Goal: Check status: Check status

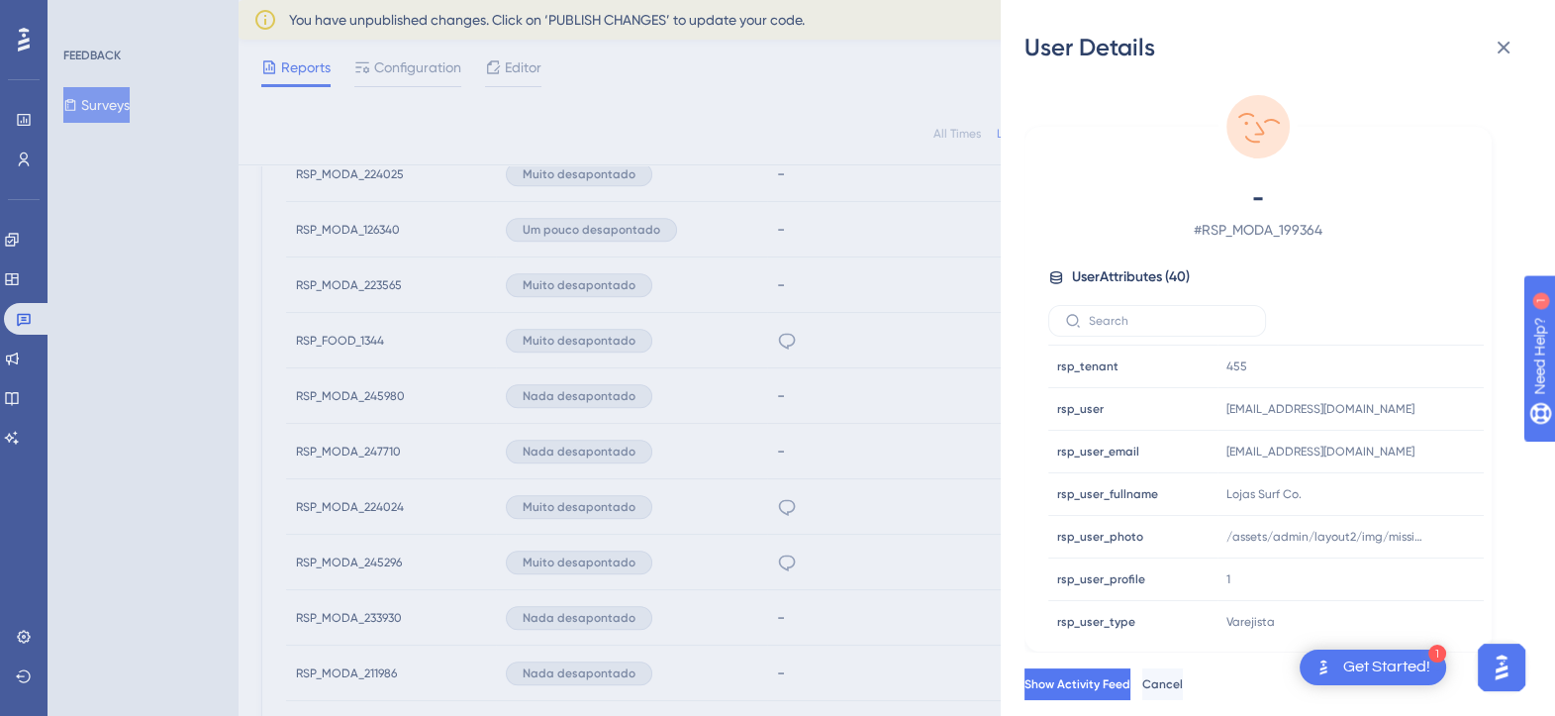
scroll to position [384, 0]
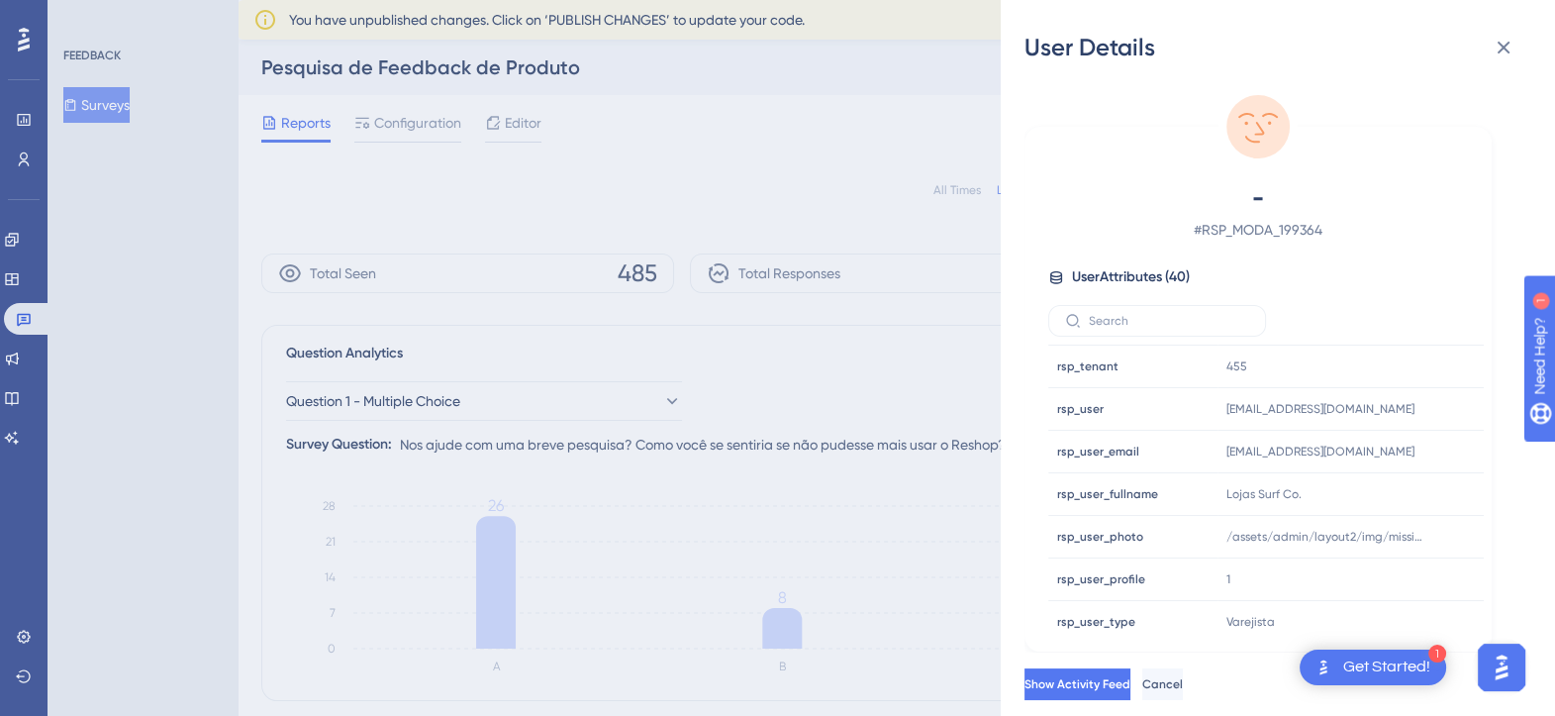
click at [20, 331] on div "User Details - # RSP_MODA_199364 User Attributes ( 40 ) Email Email - Signup Si…" at bounding box center [777, 358] width 1555 height 716
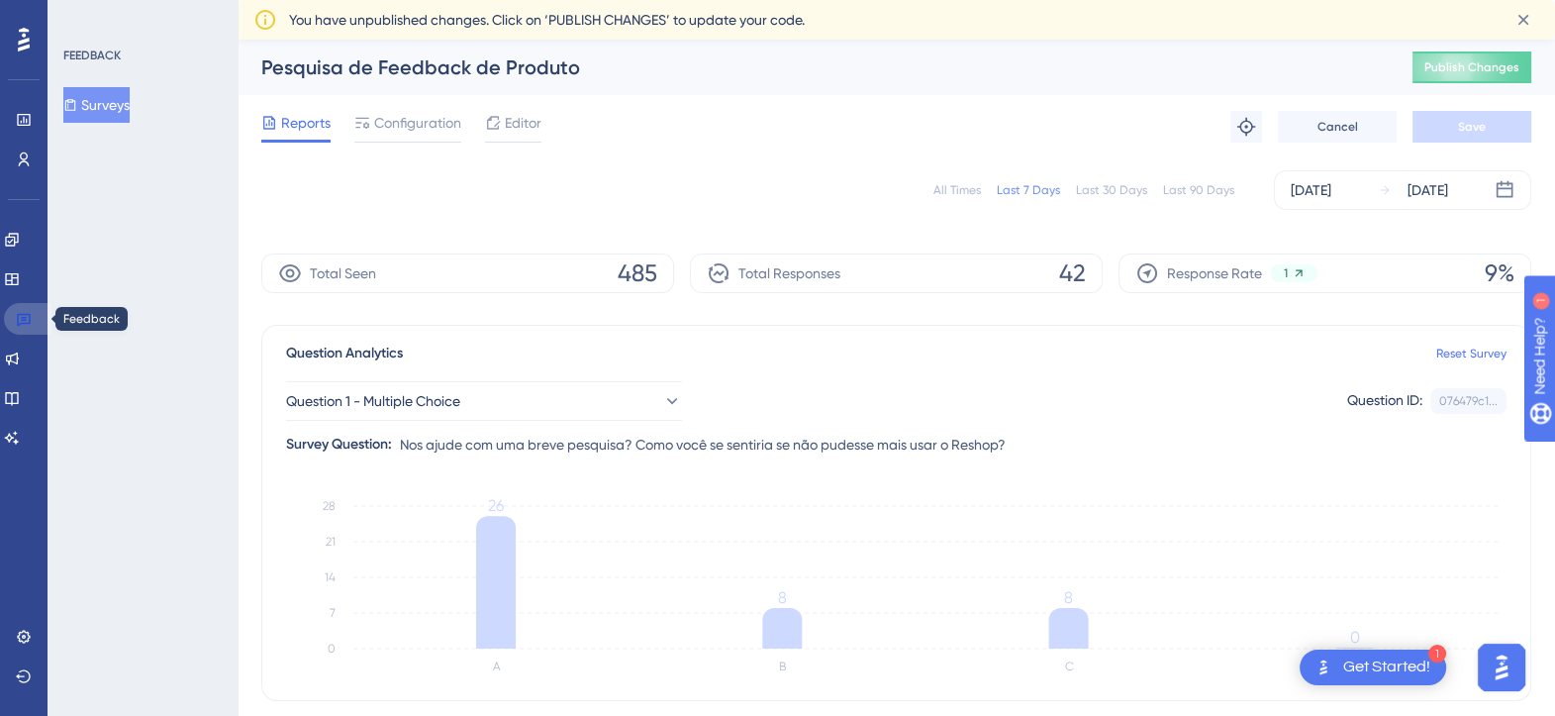
click at [20, 319] on icon at bounding box center [24, 319] width 16 height 16
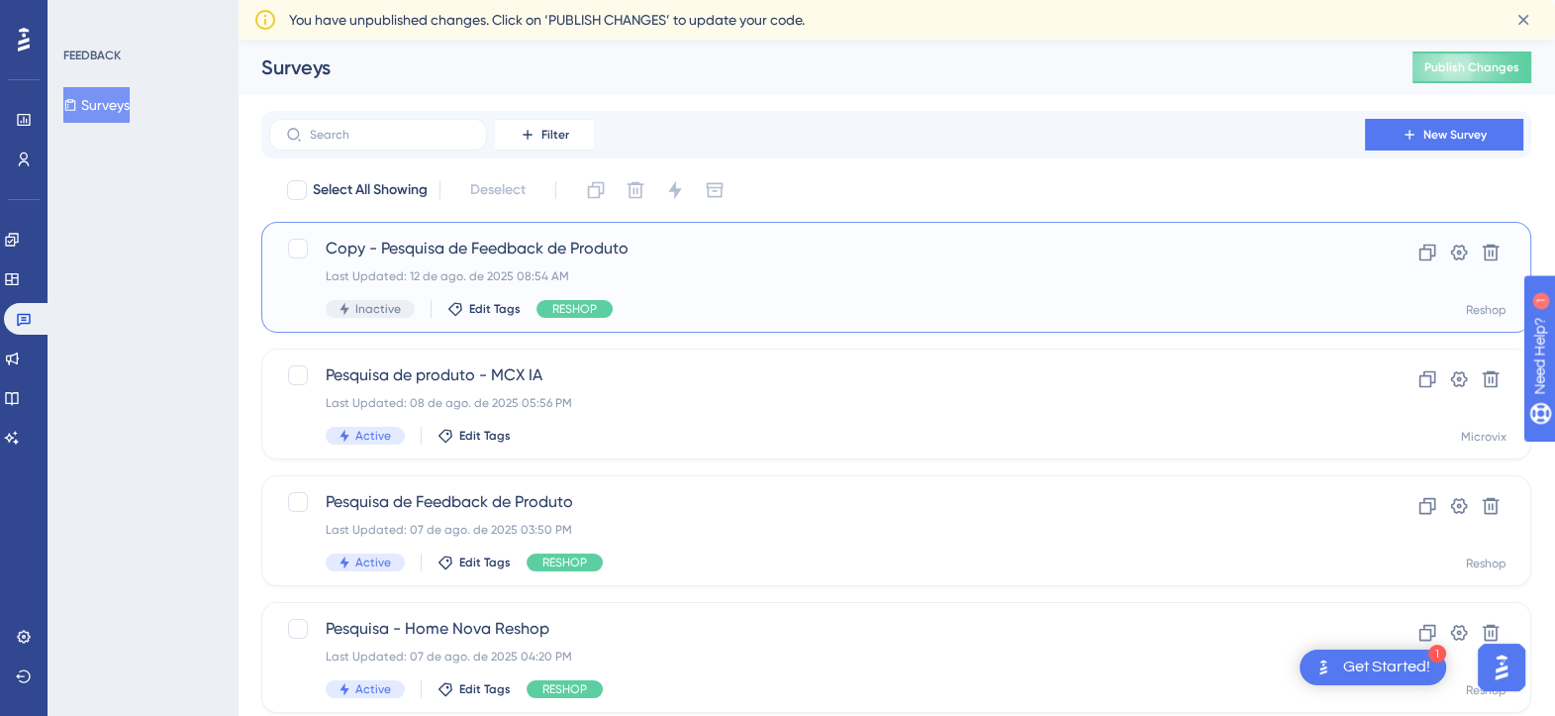
click at [537, 249] on span "Copy - Pesquisa de Feedback de Produto" at bounding box center [817, 249] width 983 height 24
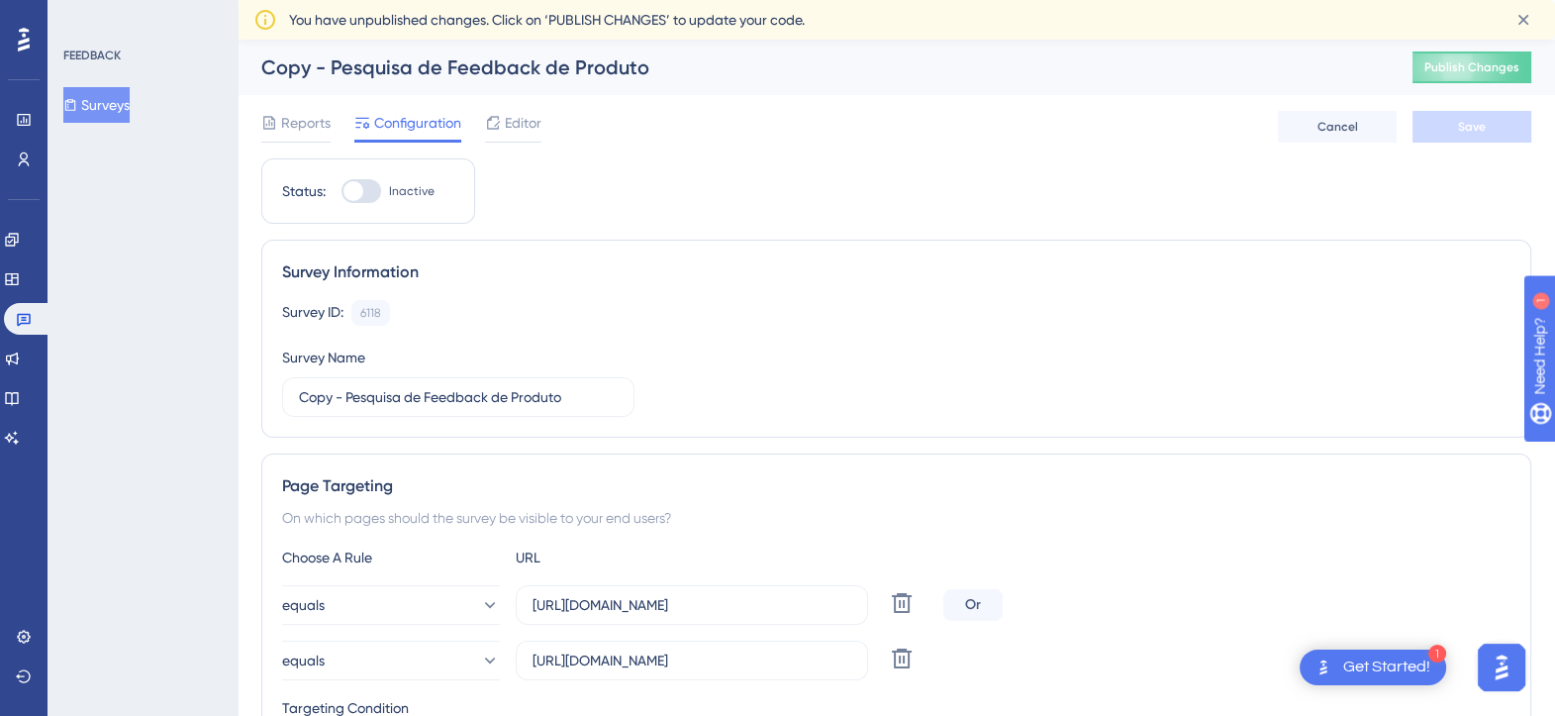
click at [275, 103] on div "Reports Configuration Editor Cancel Save" at bounding box center [896, 126] width 1270 height 63
click at [291, 124] on span "Reports" at bounding box center [305, 123] width 49 height 24
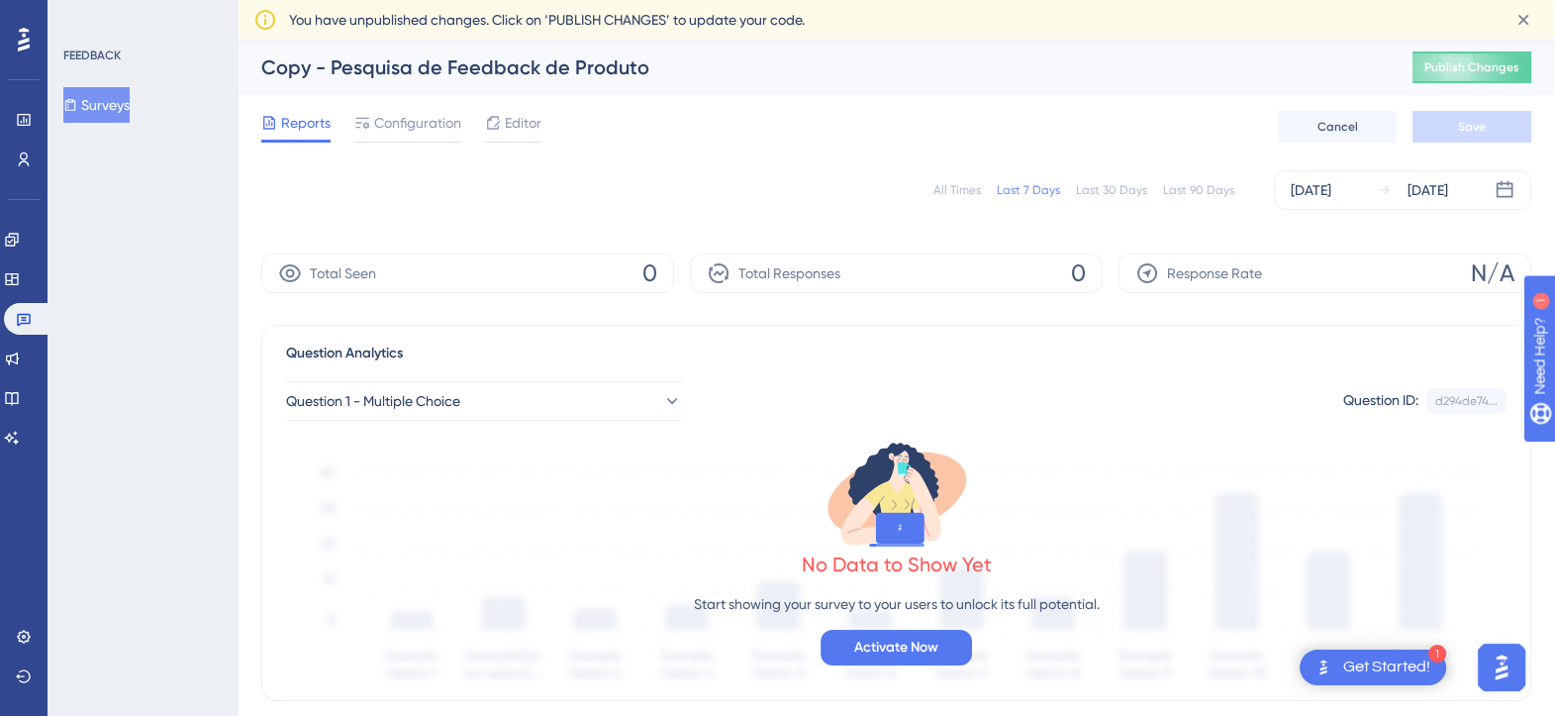
click at [408, 287] on div "Total Seen 0" at bounding box center [467, 273] width 413 height 40
click at [16, 122] on link at bounding box center [24, 120] width 16 height 32
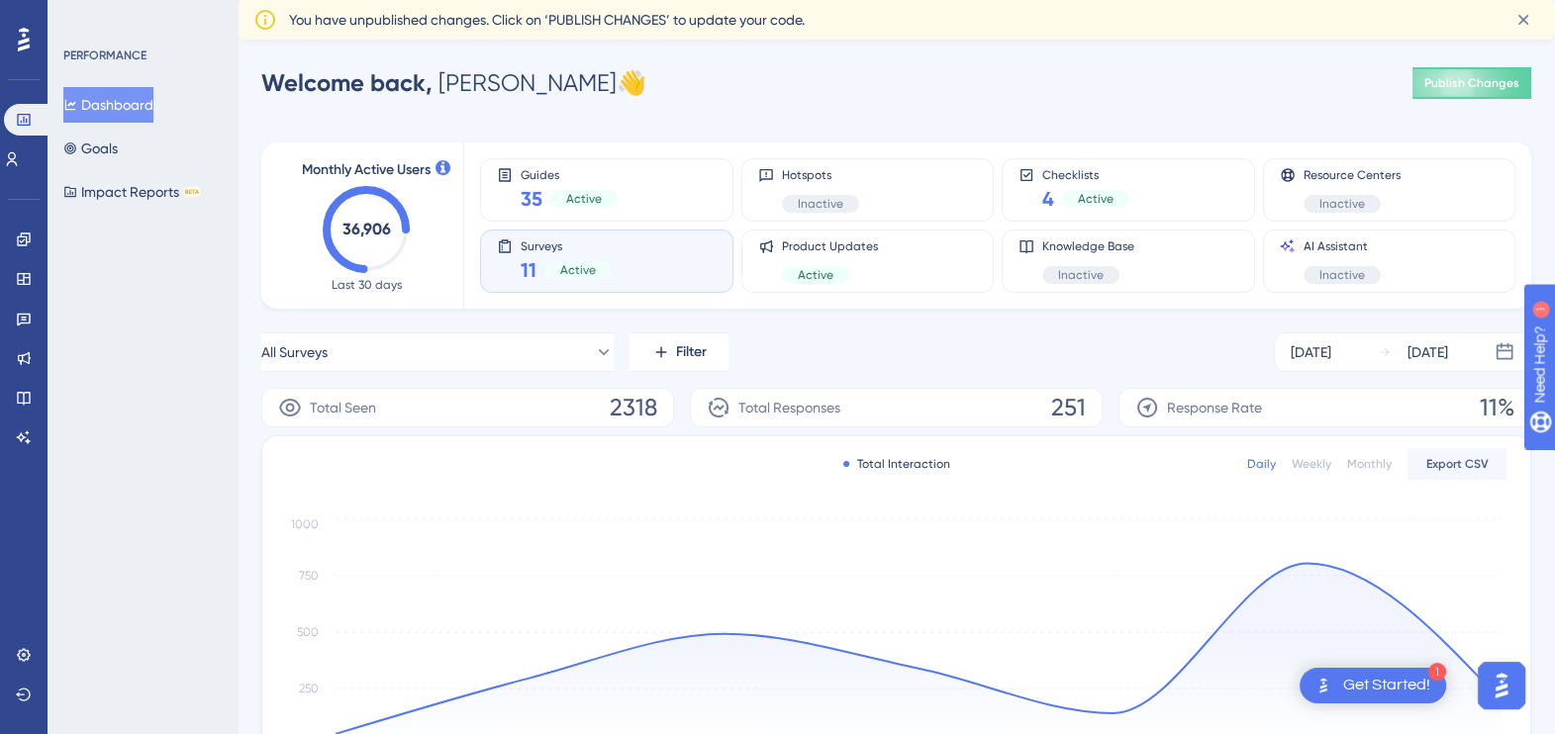
click at [649, 277] on div "Surveys 11 Active" at bounding box center [607, 262] width 220 height 46
click at [560, 266] on span "Active" at bounding box center [578, 270] width 36 height 16
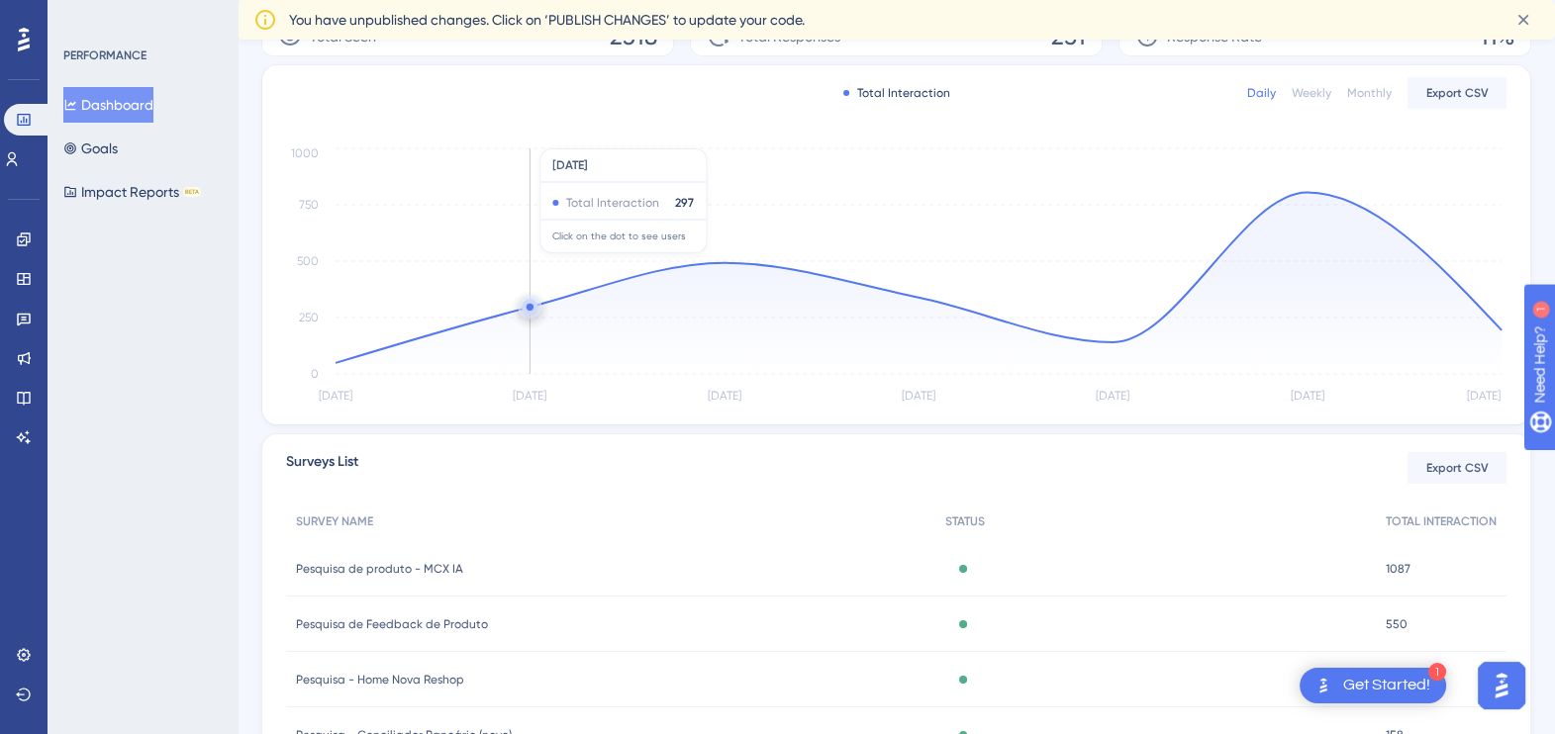
scroll to position [558, 0]
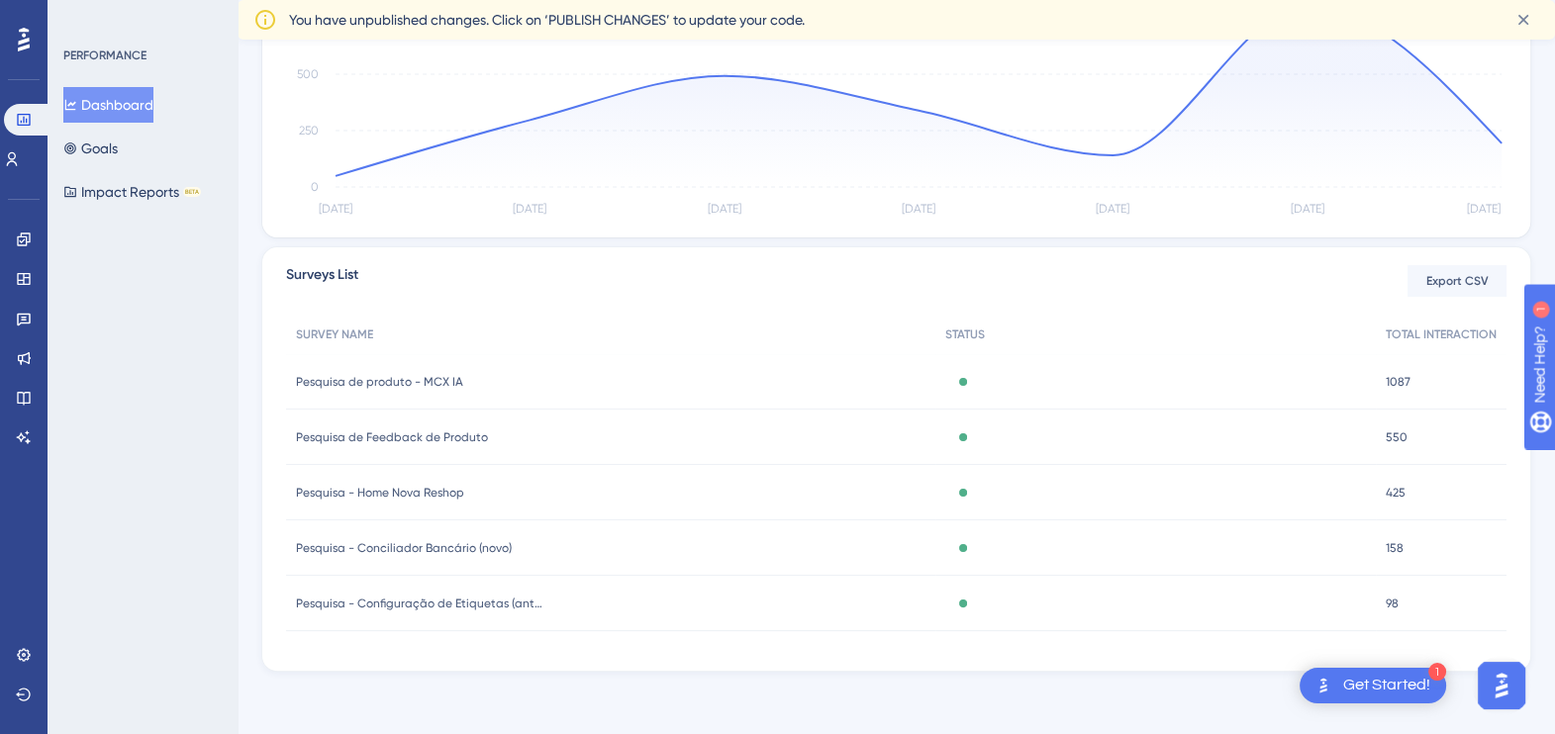
click at [421, 438] on span "Pesquisa de Feedback de Produto" at bounding box center [392, 438] width 192 height 16
